Goal: Navigation & Orientation: Find specific page/section

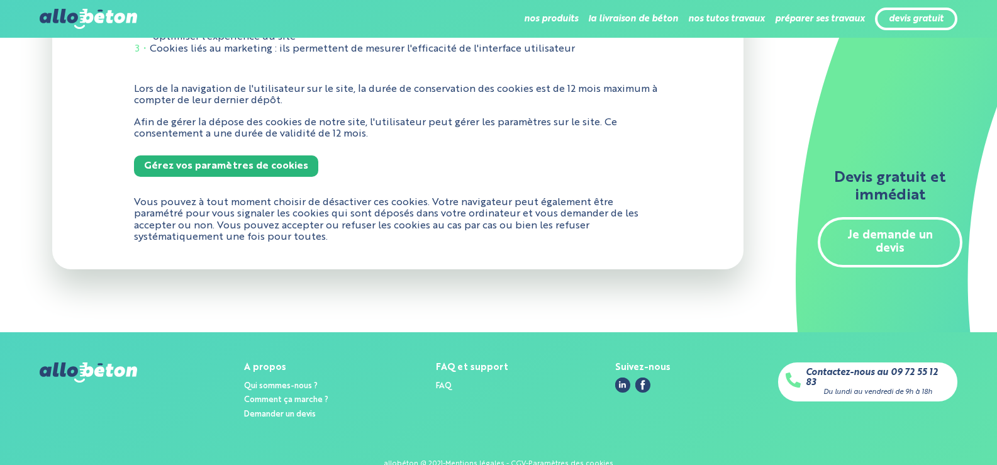
click at [802, 129] on div "Devis gratuit et immédiat Je demande un devis" at bounding box center [896, 232] width 201 height 465
drag, startPoint x: 18, startPoint y: 19, endPoint x: 6, endPoint y: 0, distance: 22.0
click at [15, 18] on div "nos produits Le béton prêt à l'emploi Le béton fibré Quel prix pour un m³ de bé…" at bounding box center [498, 19] width 997 height 38
